Goal: Task Accomplishment & Management: Manage account settings

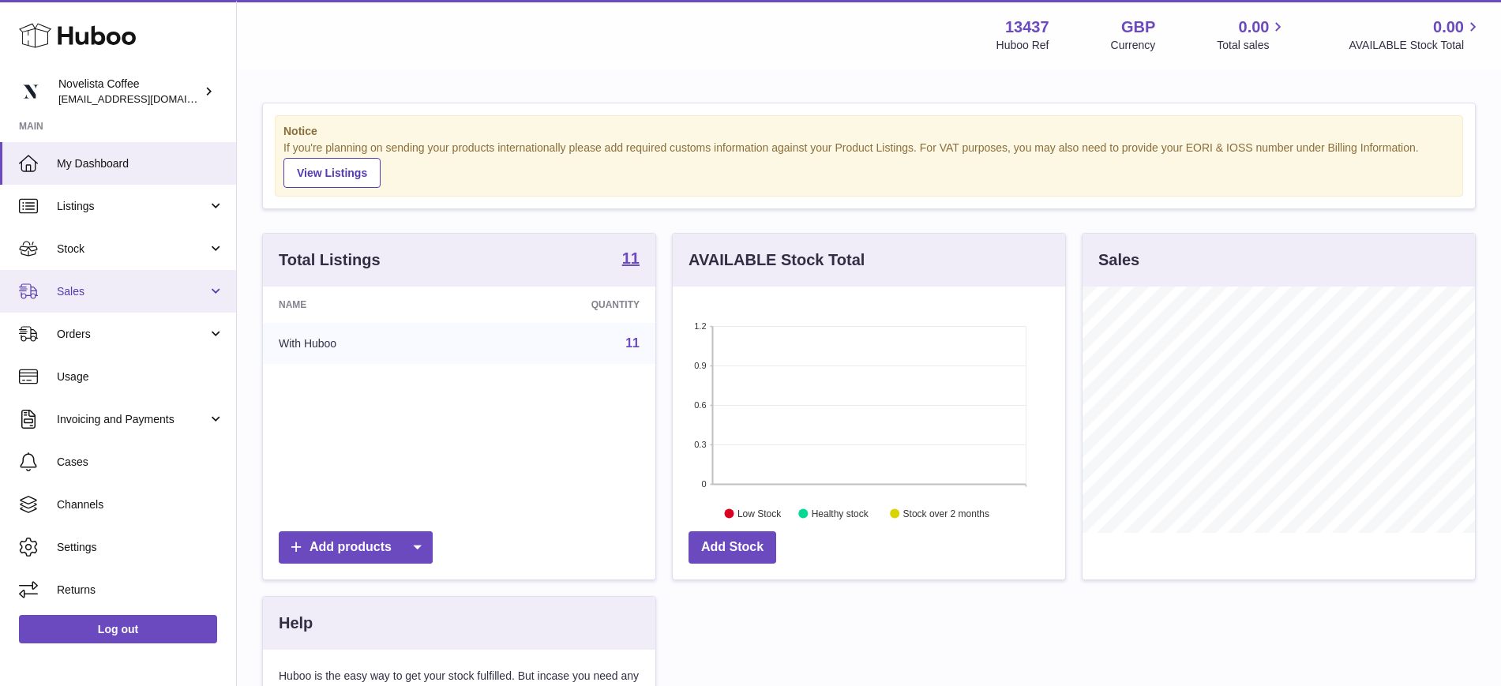
scroll to position [246, 393]
drag, startPoint x: 98, startPoint y: 299, endPoint x: 126, endPoint y: 308, distance: 29.0
click at [98, 297] on link "Sales" at bounding box center [118, 291] width 236 height 43
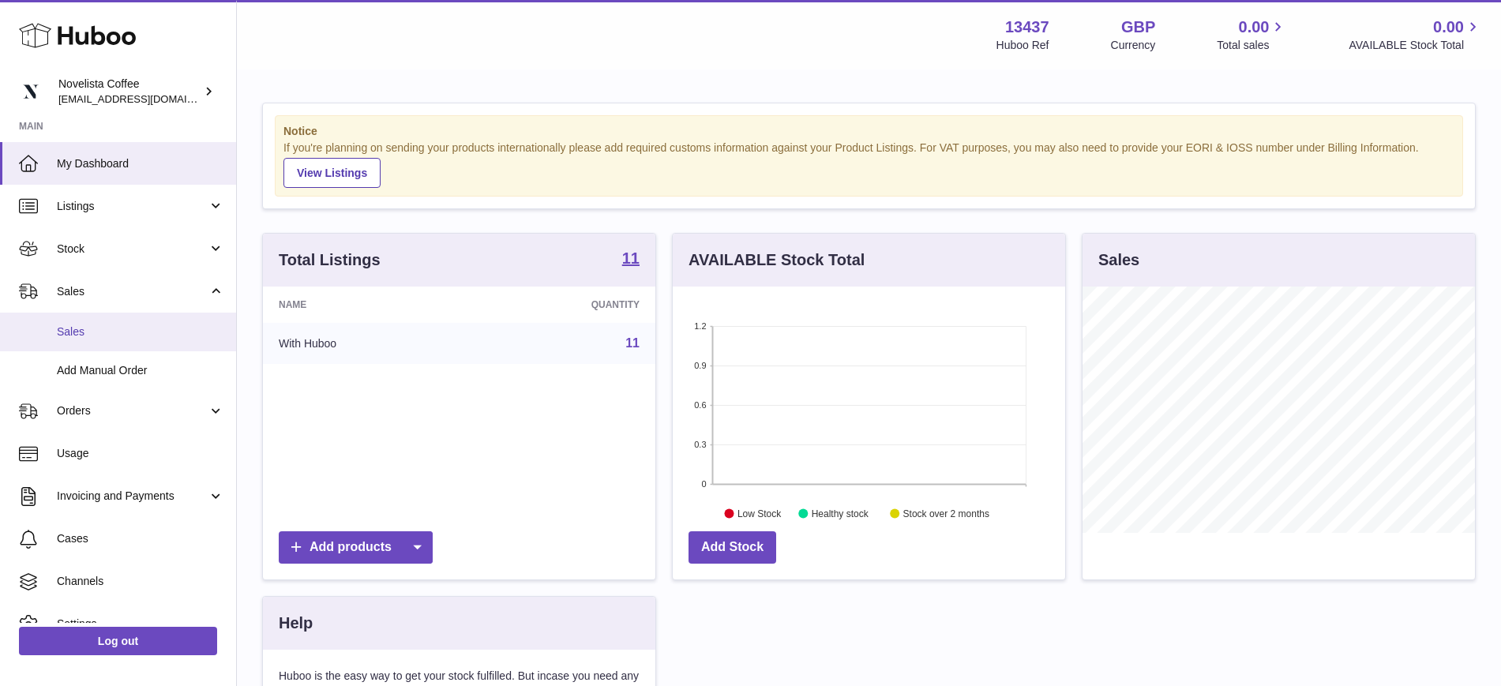
click at [133, 325] on span "Sales" at bounding box center [140, 332] width 167 height 15
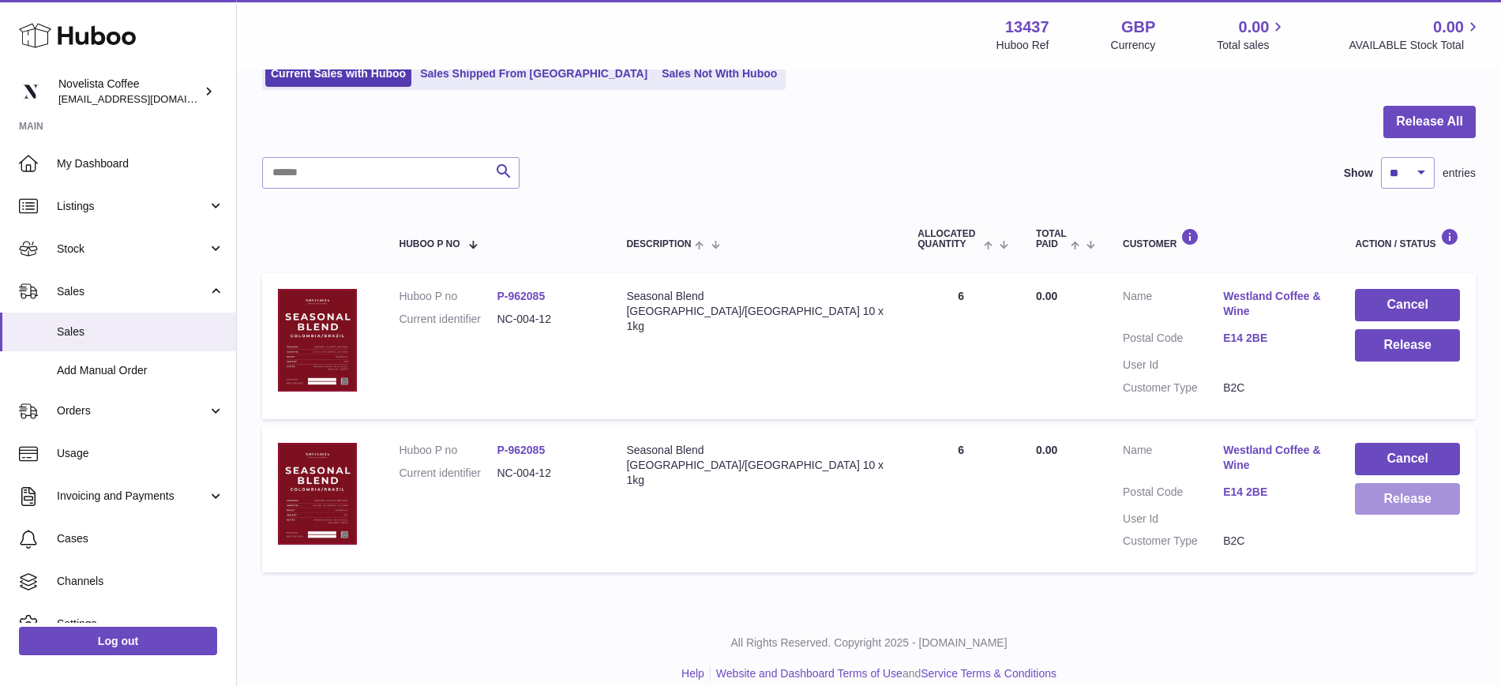
scroll to position [142, 0]
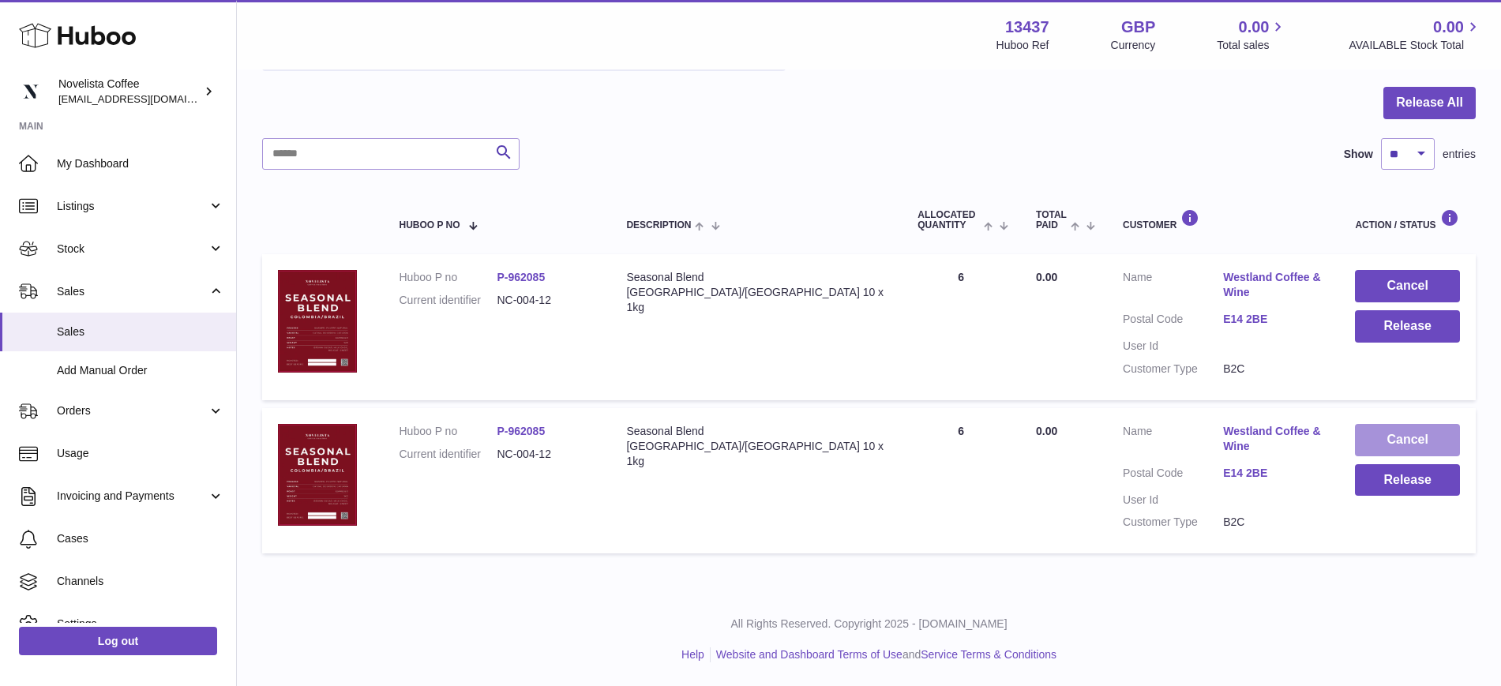
click at [1381, 441] on button "Cancel" at bounding box center [1407, 440] width 105 height 32
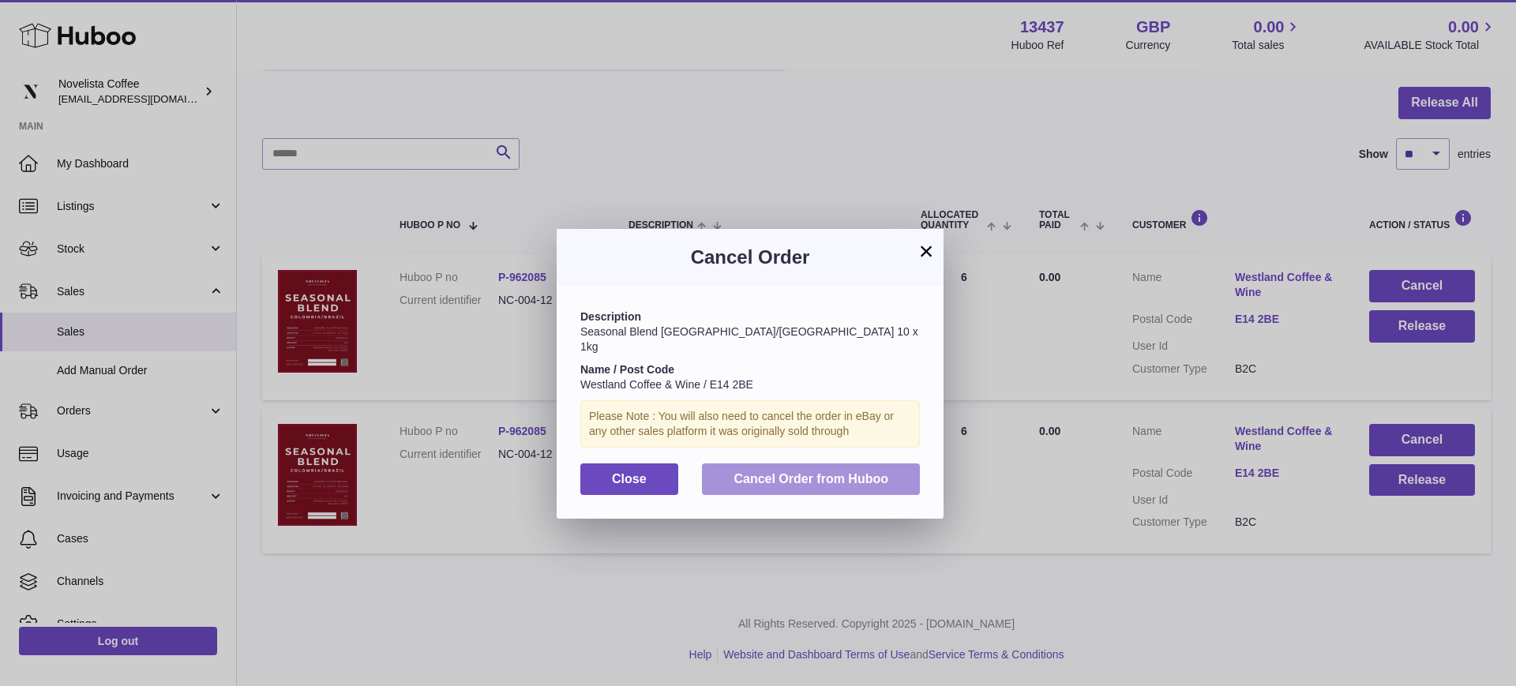
click at [766, 472] on span "Cancel Order from Huboo" at bounding box center [811, 478] width 155 height 13
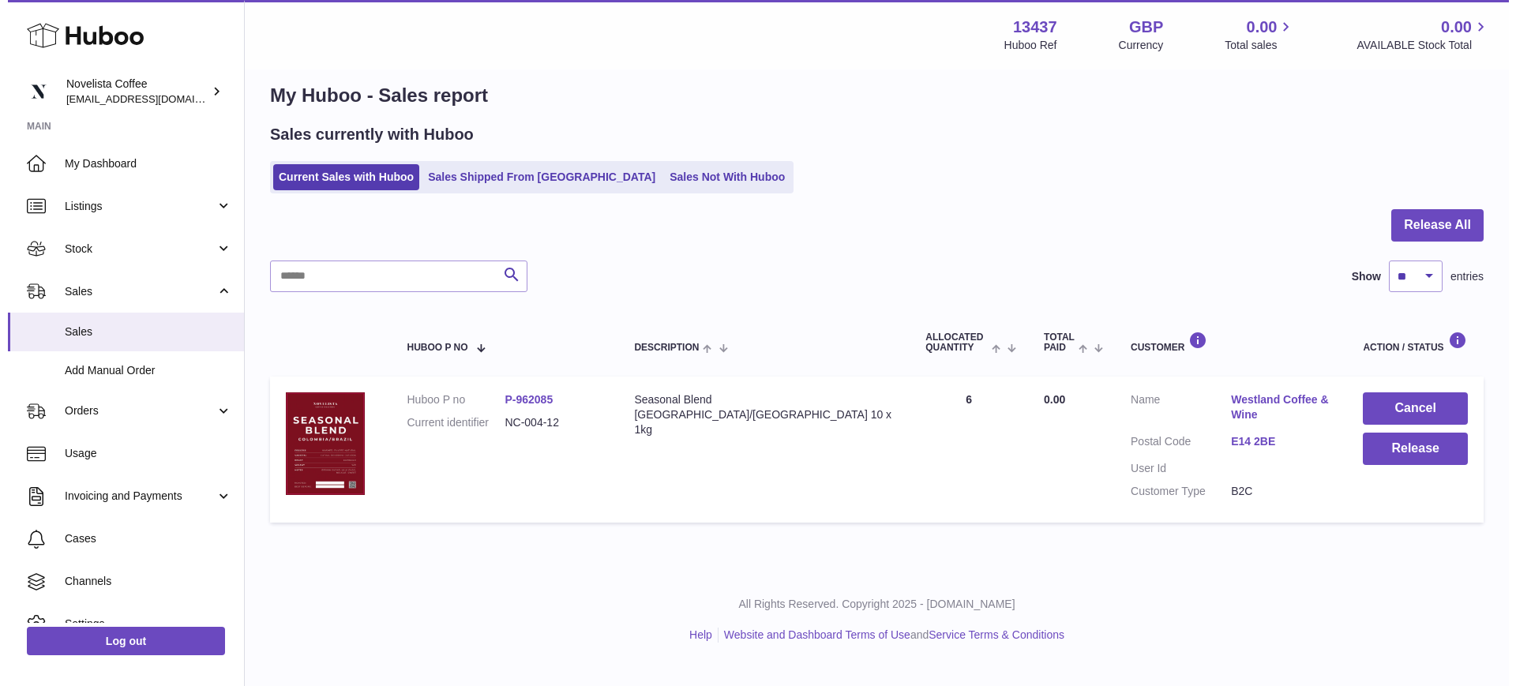
scroll to position [0, 0]
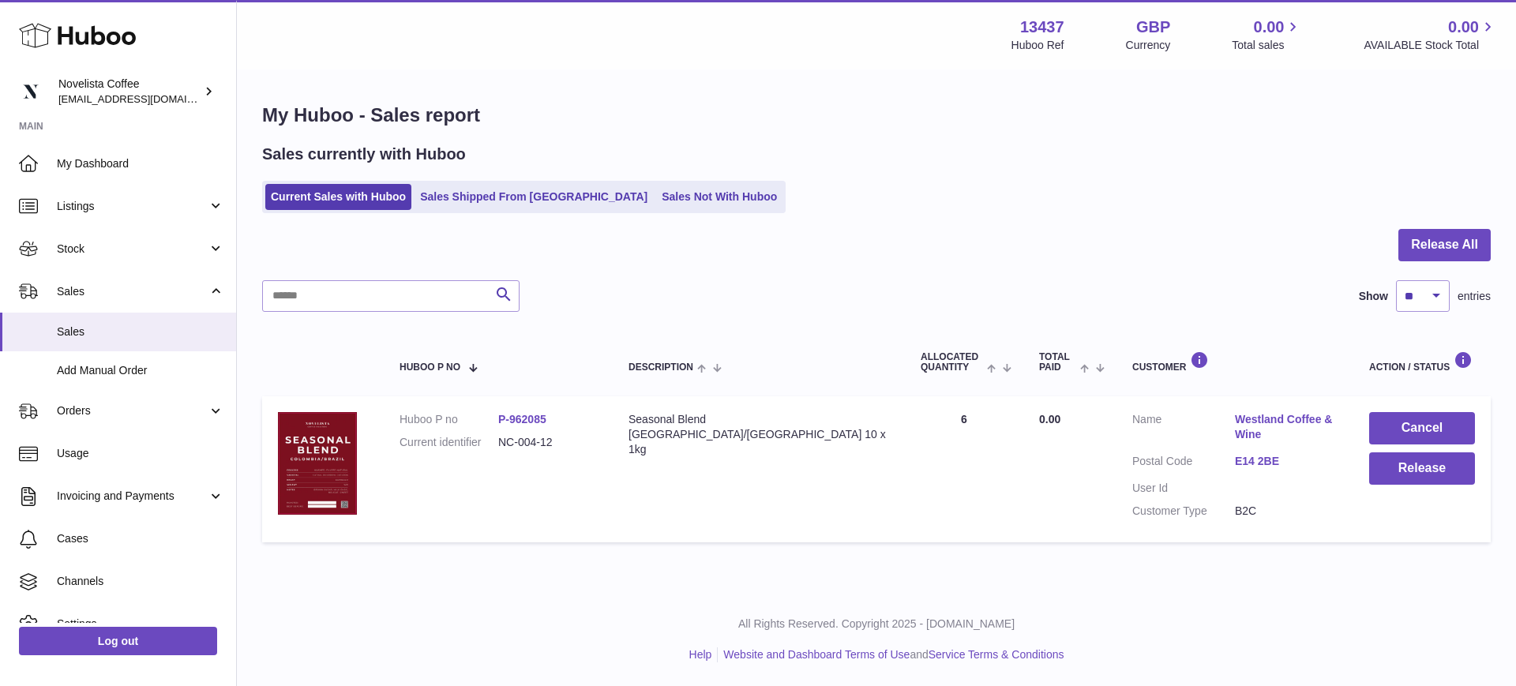
click at [1424, 487] on td "Cancel Release" at bounding box center [1422, 468] width 137 height 145
click at [1424, 479] on button "Release" at bounding box center [1423, 469] width 106 height 32
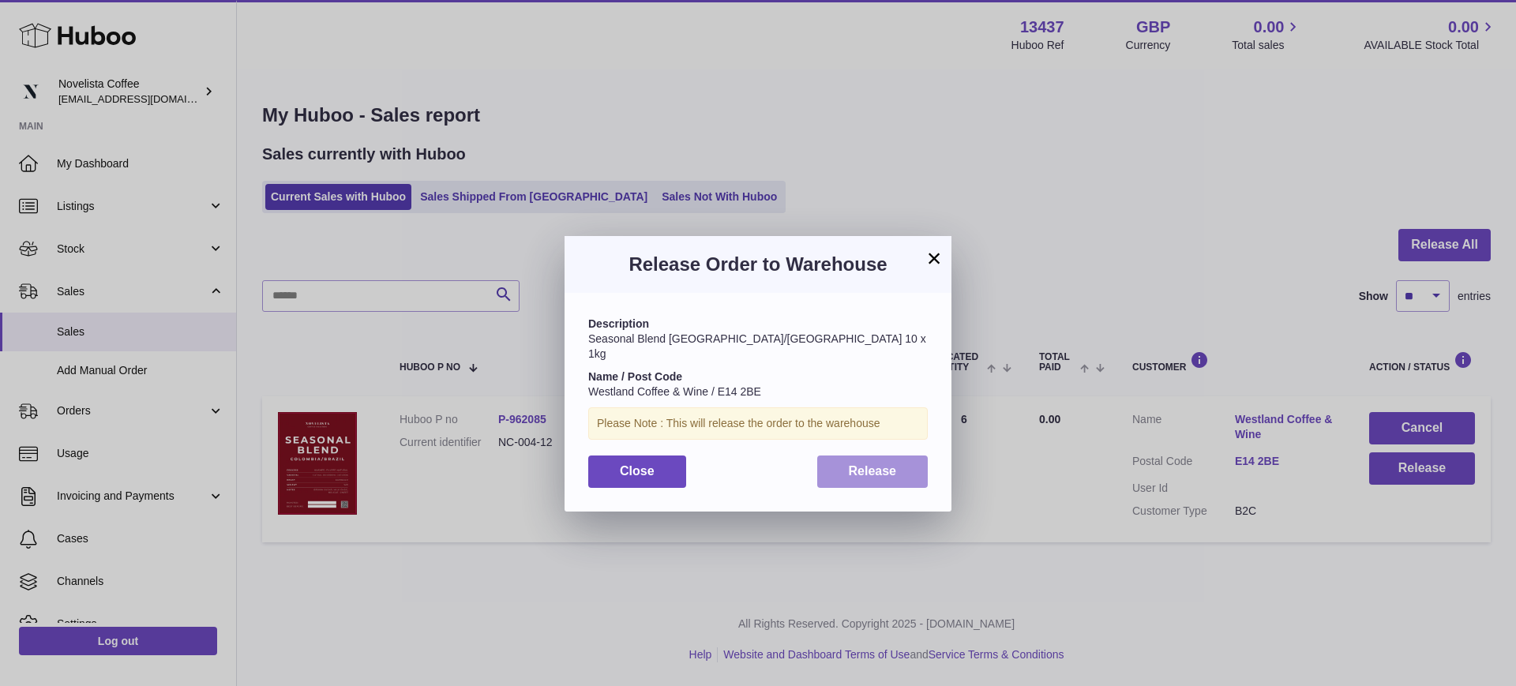
click at [882, 464] on span "Release" at bounding box center [873, 470] width 48 height 13
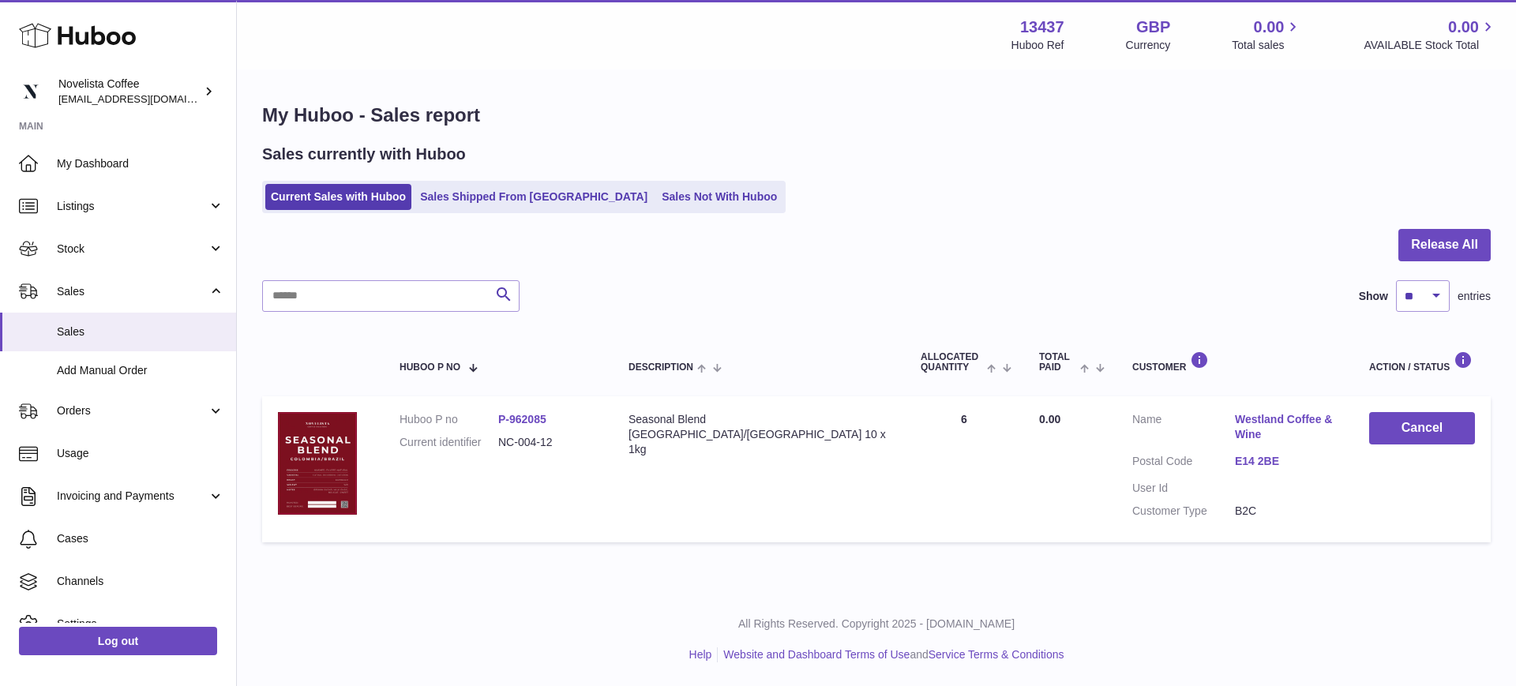
click at [961, 210] on div "Current Sales with Huboo Sales Shipped From Huboo Sales Not With Huboo" at bounding box center [876, 197] width 1229 height 32
click at [1032, 18] on strong "13437" at bounding box center [1042, 27] width 44 height 21
